Goal: Complete application form: Complete application form

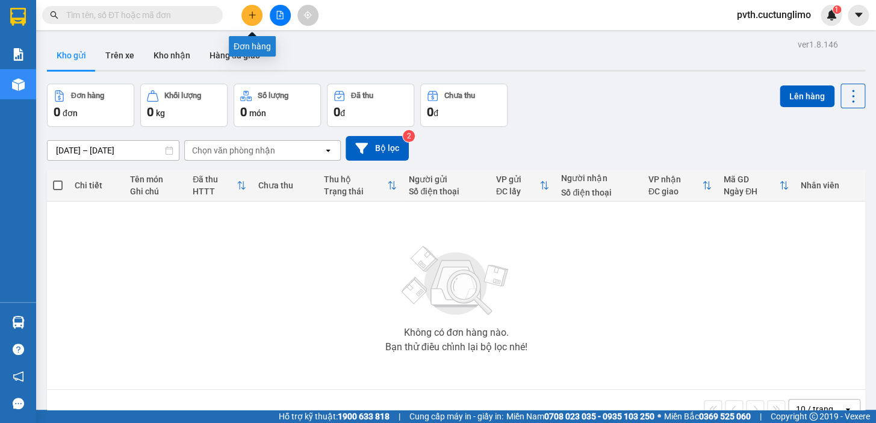
click at [253, 6] on button at bounding box center [251, 15] width 21 height 21
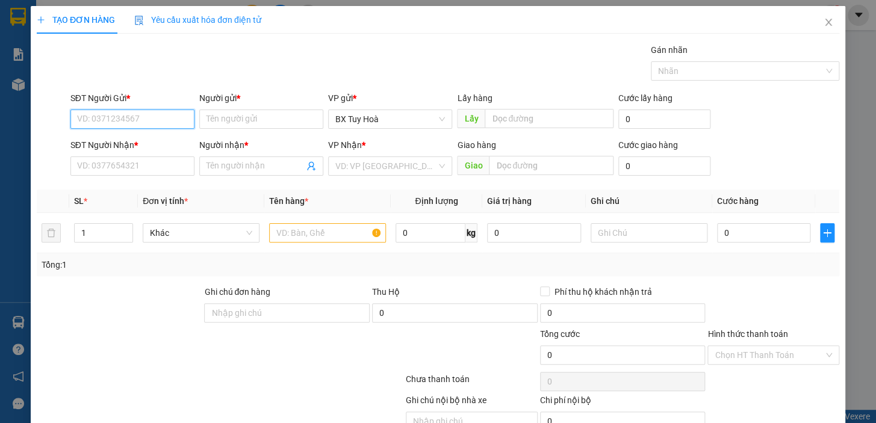
click at [183, 110] on input "SĐT Người Gửi *" at bounding box center [132, 119] width 124 height 19
click at [178, 120] on input "SĐT Người Gửi *" at bounding box center [132, 119] width 124 height 19
click at [165, 138] on div "0916850665 - út" at bounding box center [131, 143] width 108 height 13
type input "0916850665"
type input "út"
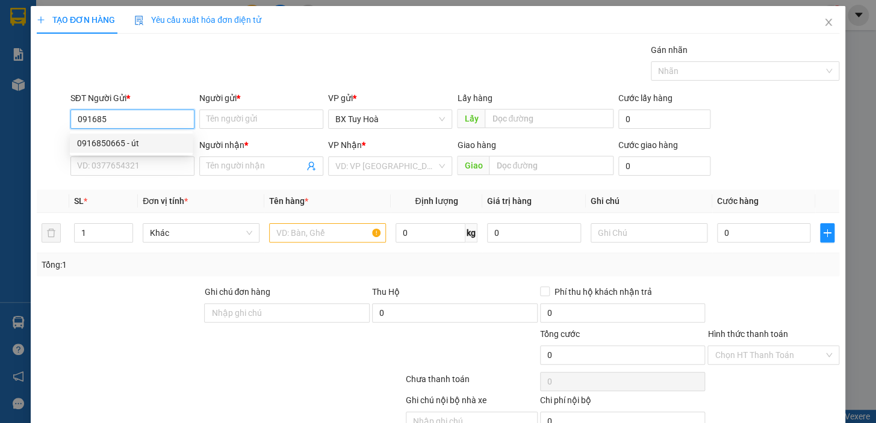
type input "0847670078"
type input "huyền"
type input "50.000"
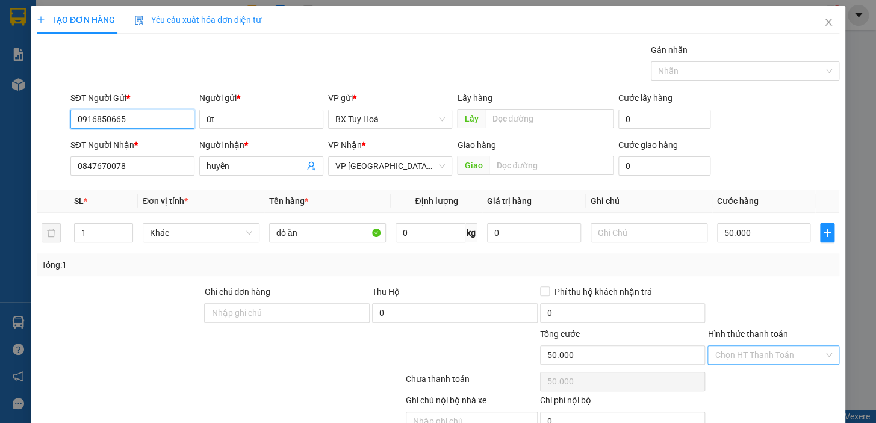
type input "0916850665"
click at [746, 355] on input "Hình thức thanh toán" at bounding box center [769, 355] width 109 height 18
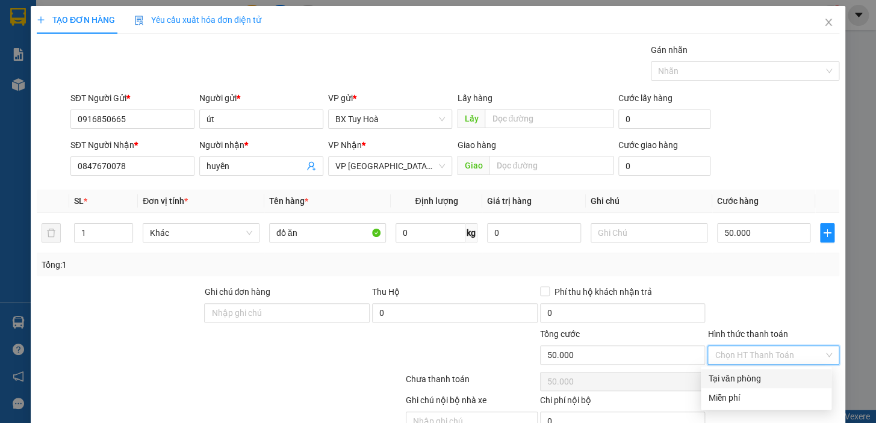
click at [747, 375] on div "Tại văn phòng" at bounding box center [766, 378] width 116 height 13
type input "0"
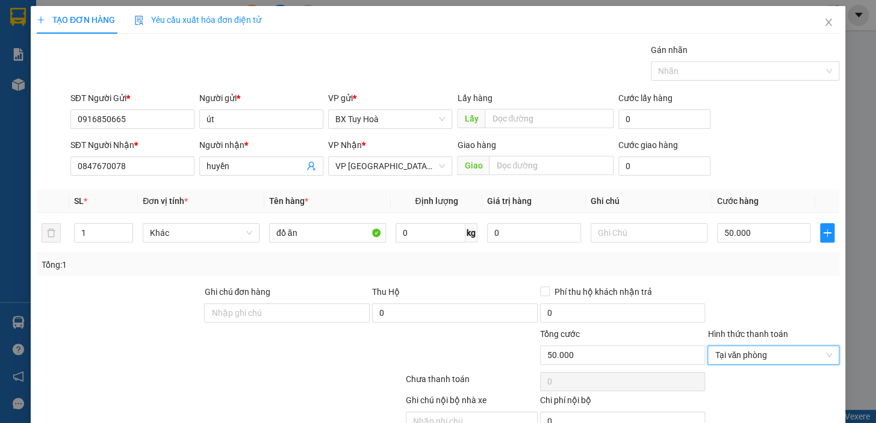
scroll to position [59, 0]
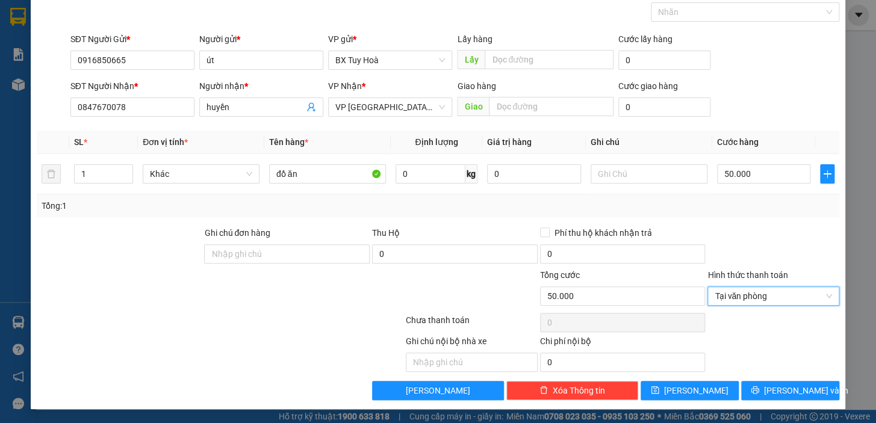
click at [747, 377] on div "Transit Pickup Surcharge Ids Transit Deliver Surcharge Ids Transit Deliver Surc…" at bounding box center [438, 192] width 803 height 416
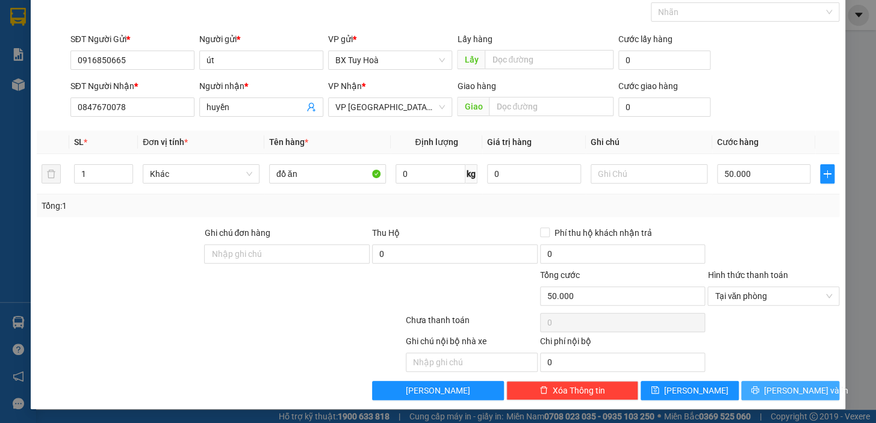
click at [750, 387] on button "[PERSON_NAME] và In" at bounding box center [790, 390] width 98 height 19
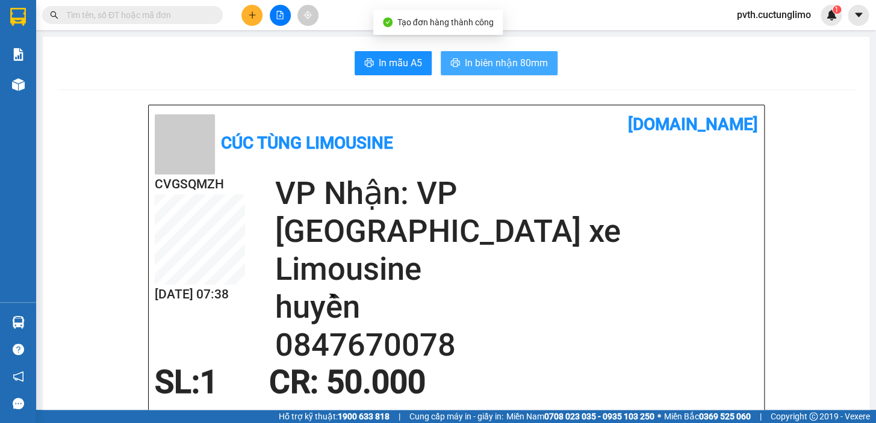
click at [520, 73] on button "In biên nhận 80mm" at bounding box center [499, 63] width 117 height 24
click at [520, 67] on span "In biên nhận 80mm" at bounding box center [506, 62] width 83 height 15
click at [505, 66] on span "In biên nhận 80mm" at bounding box center [506, 62] width 83 height 15
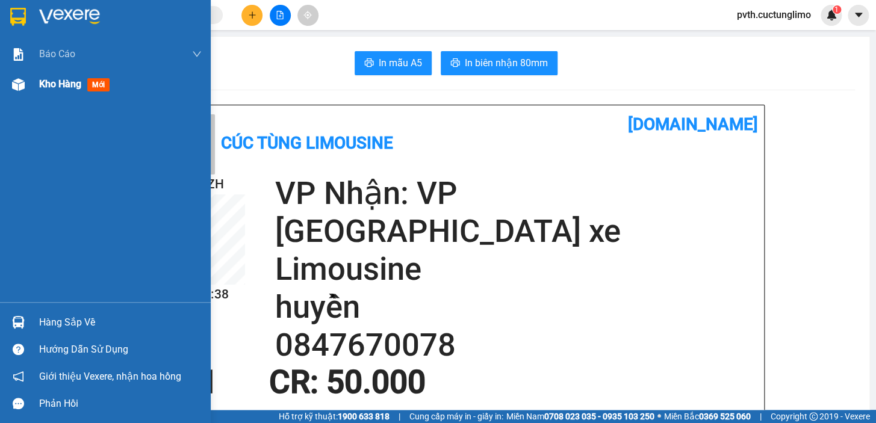
click at [69, 92] on div "Kho hàng mới" at bounding box center [120, 84] width 163 height 30
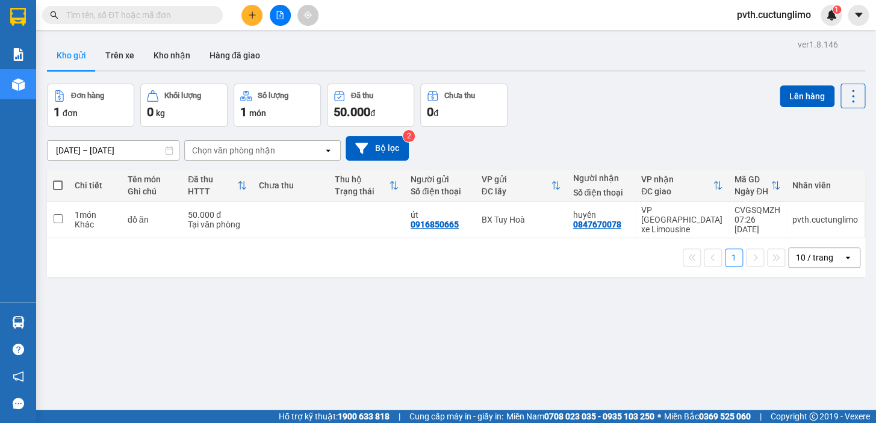
click at [55, 181] on span at bounding box center [58, 186] width 10 height 10
click at [58, 179] on input "checkbox" at bounding box center [58, 179] width 0 height 0
checkbox input "true"
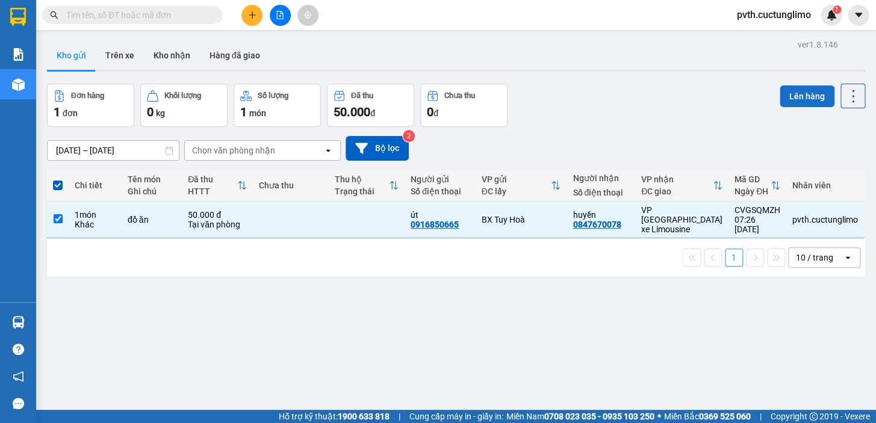
click at [785, 92] on button "Lên hàng" at bounding box center [807, 96] width 55 height 22
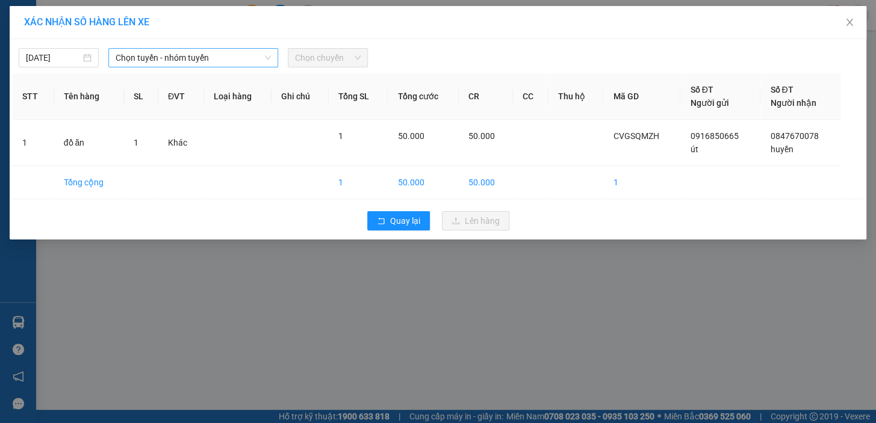
click at [244, 58] on span "Chọn tuyến - nhóm tuyến" at bounding box center [193, 58] width 155 height 18
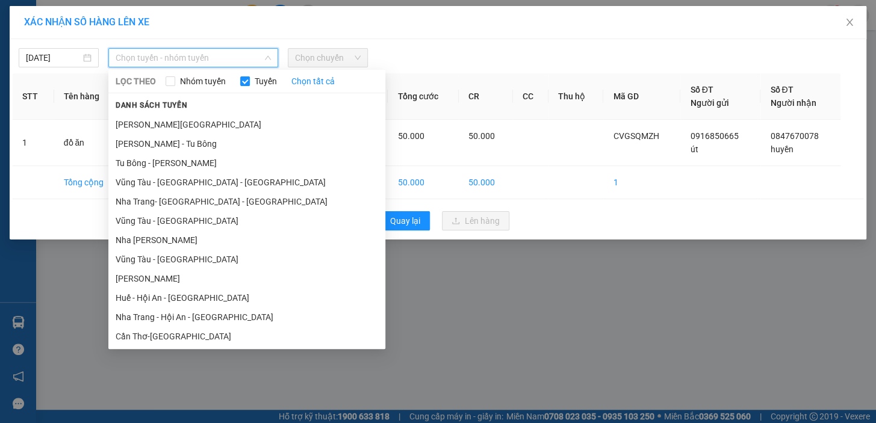
scroll to position [268, 0]
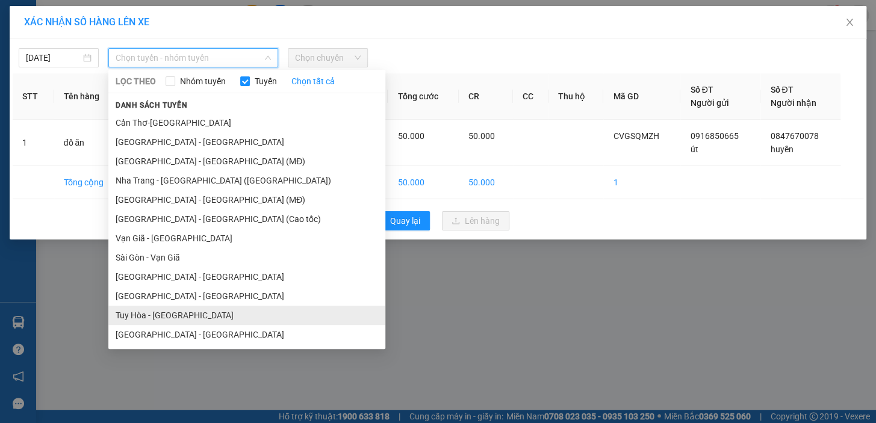
click at [181, 313] on li "Tuy Hòa - [GEOGRAPHIC_DATA]" at bounding box center [246, 315] width 277 height 19
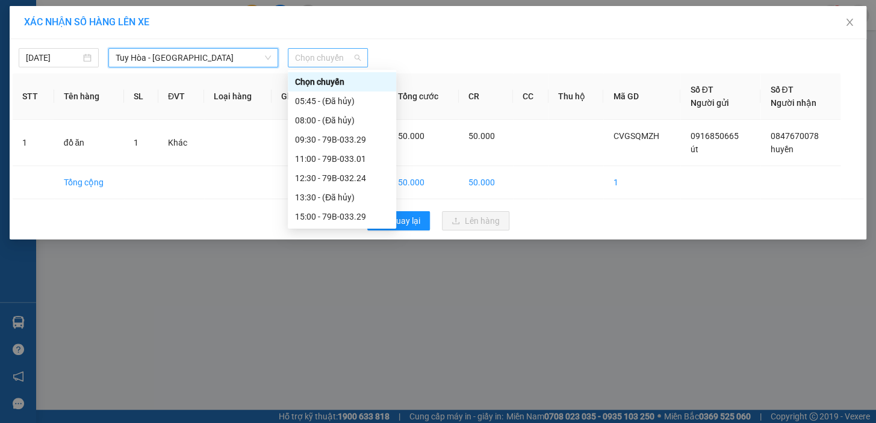
click at [316, 51] on span "Chọn chuyến" at bounding box center [328, 58] width 66 height 18
click at [348, 138] on div "09:30 - 79B-033.29" at bounding box center [342, 139] width 94 height 13
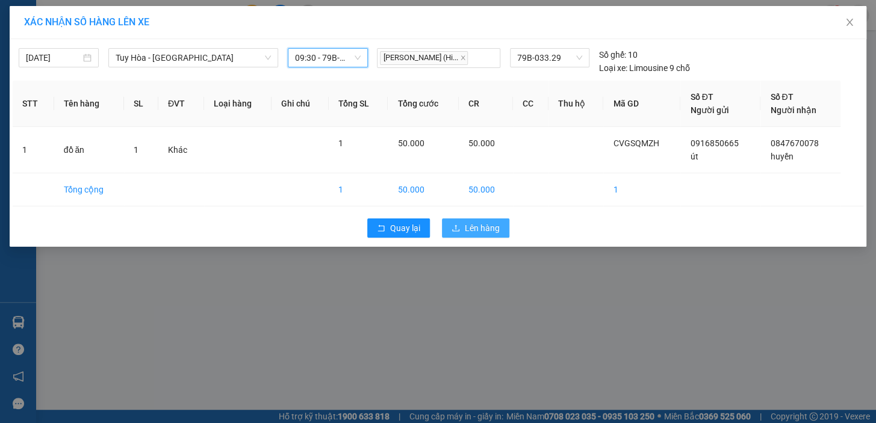
click at [480, 228] on span "Lên hàng" at bounding box center [482, 228] width 35 height 13
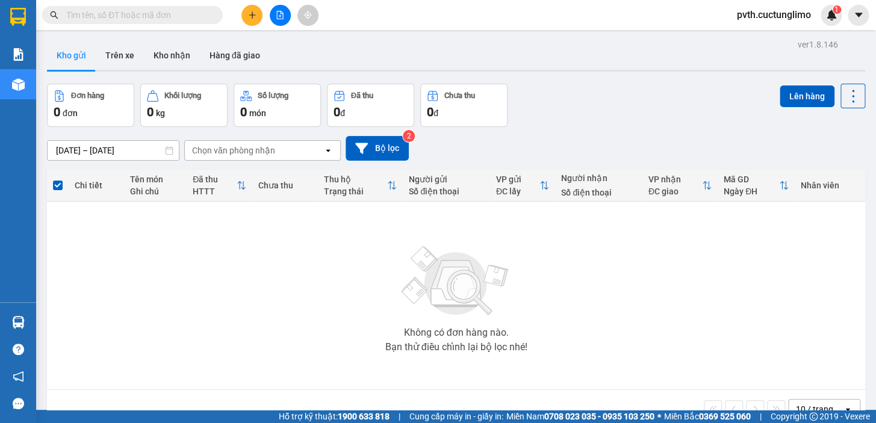
click at [248, 12] on icon "plus" at bounding box center [252, 15] width 8 height 8
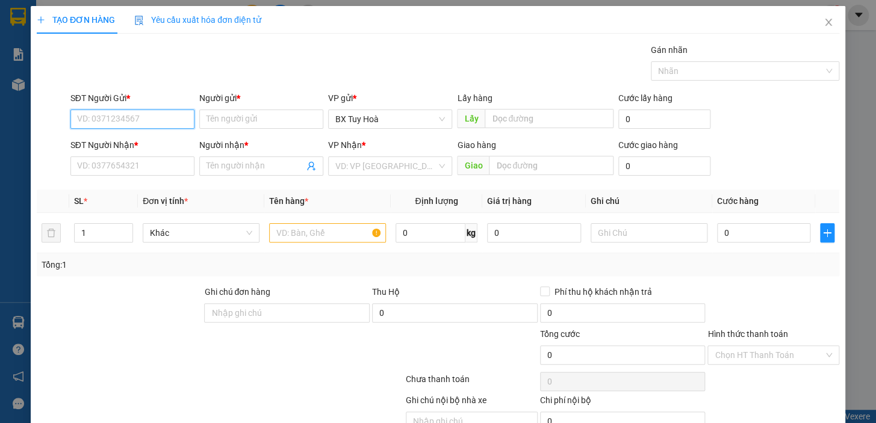
click at [172, 116] on input "SĐT Người Gửi *" at bounding box center [132, 119] width 124 height 19
type input "0366426854"
click at [173, 134] on div "0366426854 - mai" at bounding box center [131, 143] width 123 height 19
type input "mai"
type input "0859813641"
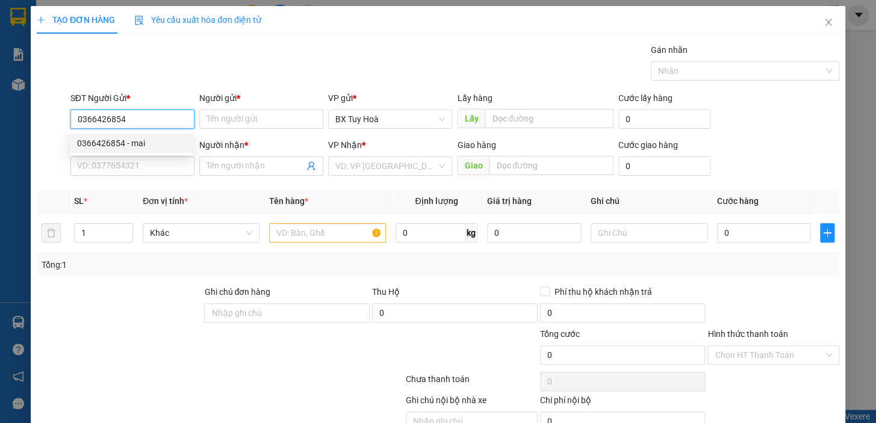
type input "m"
type input "50.000"
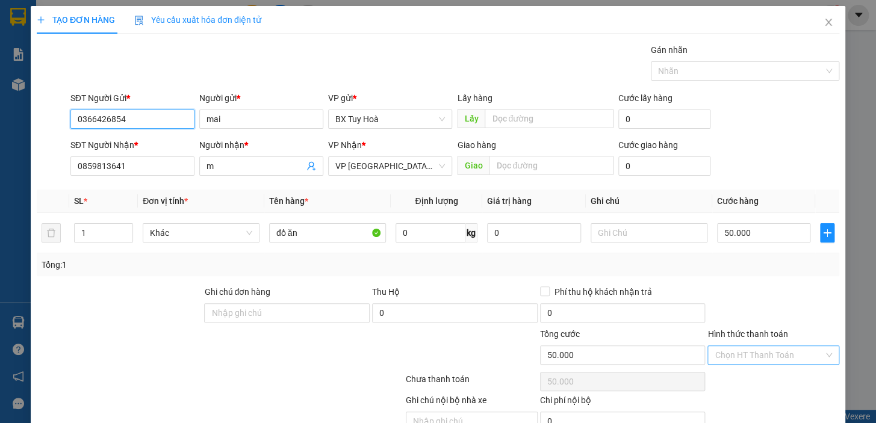
type input "0366426854"
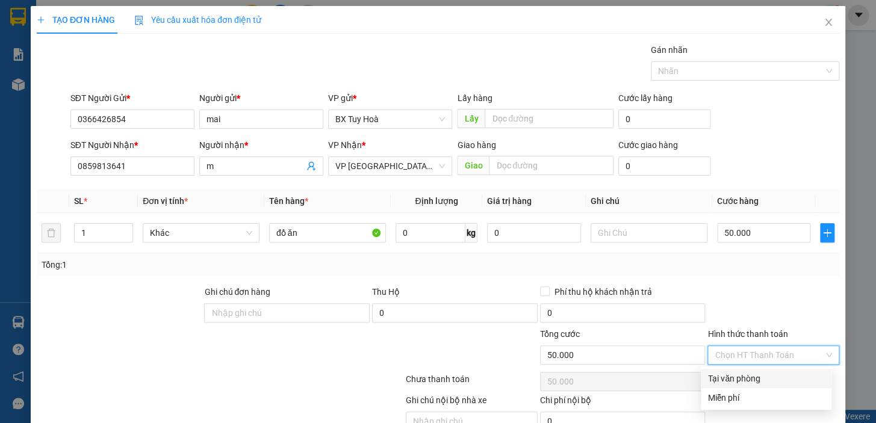
click at [738, 356] on input "Hình thức thanh toán" at bounding box center [769, 355] width 109 height 18
click at [741, 377] on div "Tại văn phòng" at bounding box center [766, 378] width 116 height 13
type input "0"
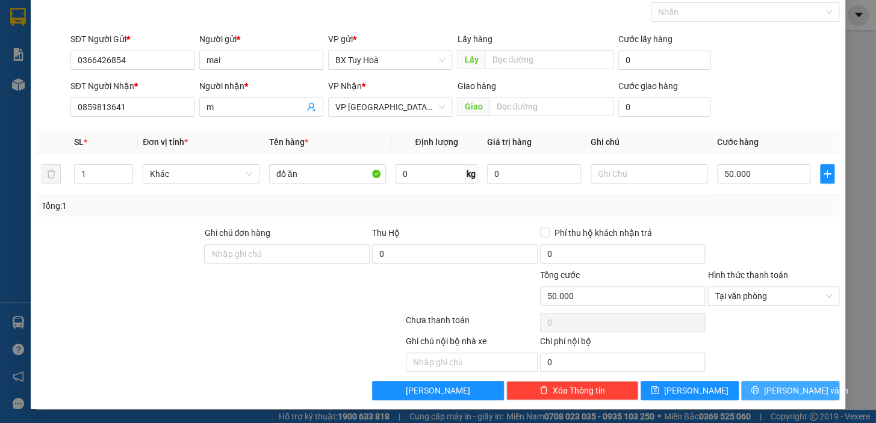
click at [742, 391] on button "[PERSON_NAME] và In" at bounding box center [790, 390] width 98 height 19
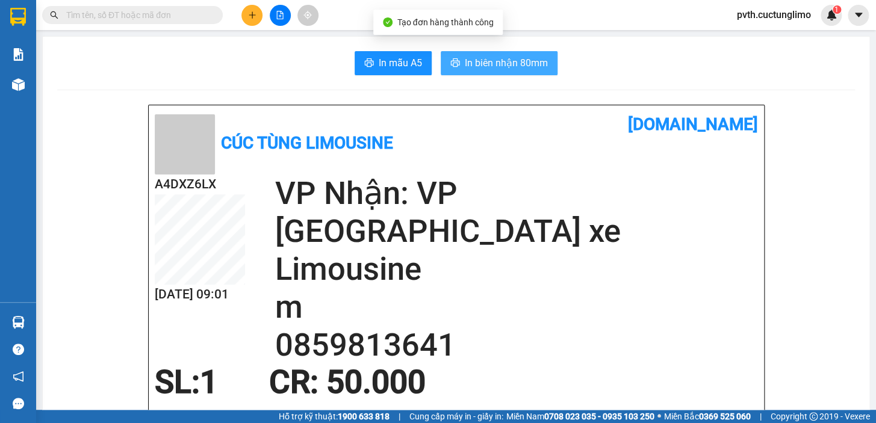
click at [518, 63] on span "In biên nhận 80mm" at bounding box center [506, 62] width 83 height 15
click at [467, 59] on span "In biên nhận 80mm" at bounding box center [506, 62] width 83 height 15
